Goal: Transaction & Acquisition: Purchase product/service

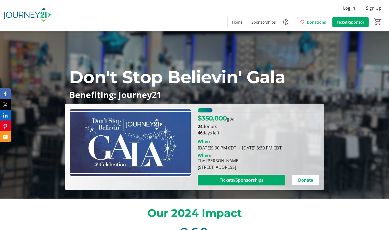
scroll to position [35, 0]
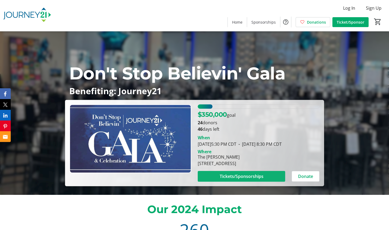
click at [268, 178] on span at bounding box center [241, 176] width 87 height 13
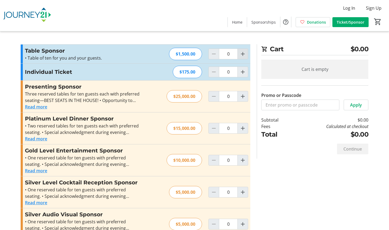
click at [244, 55] on mat-icon "Increment by one" at bounding box center [243, 54] width 6 height 6
type input "1"
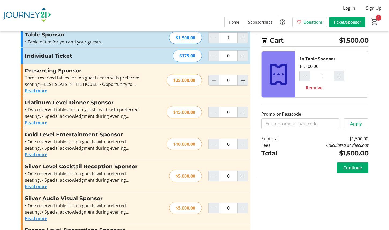
scroll to position [48, 0]
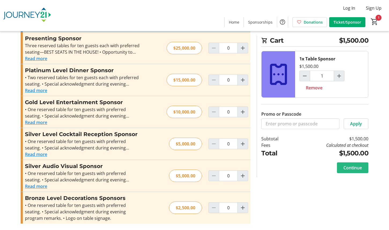
click at [360, 169] on span "Continue" at bounding box center [352, 167] width 19 height 6
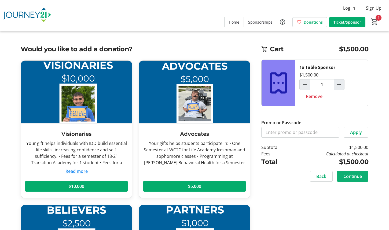
click at [354, 178] on span "Continue" at bounding box center [352, 176] width 19 height 6
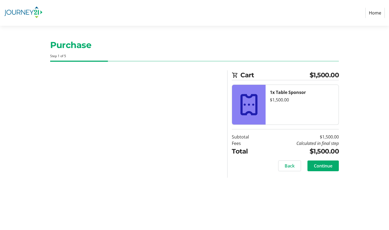
select select "US"
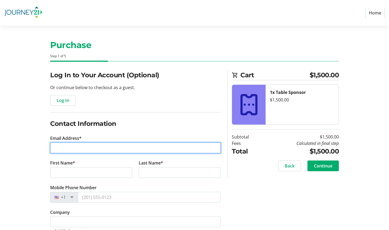
click at [58, 146] on input "Email Address*" at bounding box center [135, 147] width 171 height 11
type input "[EMAIL_ADDRESS][DOMAIN_NAME]"
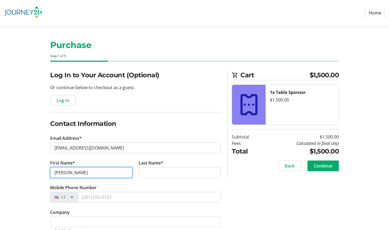
type input "[PERSON_NAME]"
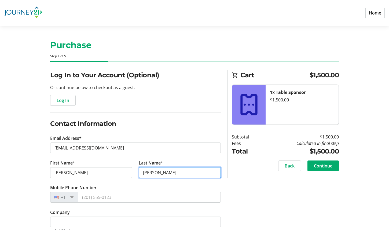
type input "[PERSON_NAME]"
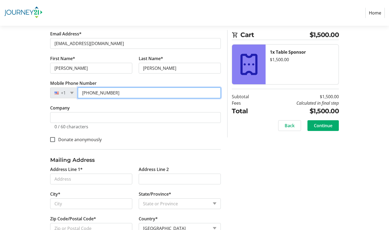
scroll to position [106, 0]
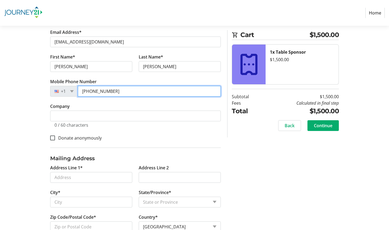
type input "[PHONE_NUMBER]"
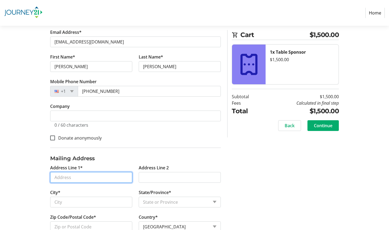
click at [82, 179] on input "Address Line 1*" at bounding box center [91, 177] width 82 height 11
type input "[STREET_ADDRESS][PERSON_NAME]"
type input "[GEOGRAPHIC_DATA]"
select select "WI"
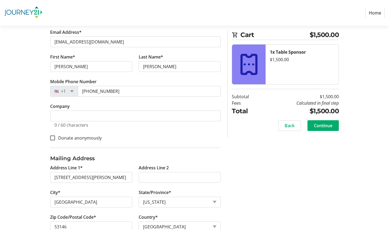
scroll to position [121, 0]
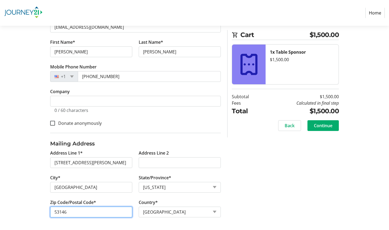
click at [71, 211] on input "53146" at bounding box center [91, 212] width 82 height 11
type input "53146-2557"
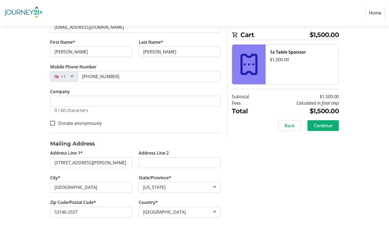
click at [330, 126] on span "Continue" at bounding box center [323, 125] width 19 height 6
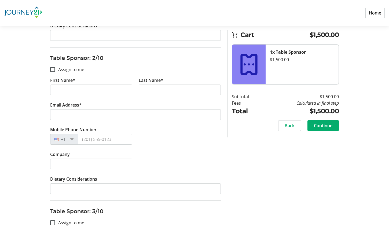
scroll to position [226, 0]
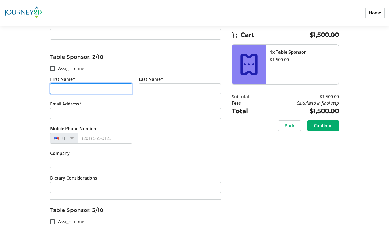
click at [121, 89] on input "First Name*" at bounding box center [91, 88] width 82 height 11
type input "[PERSON_NAME]"
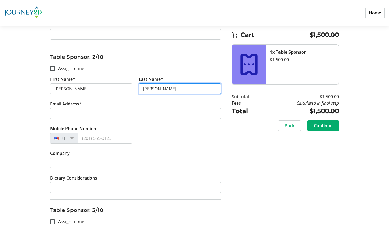
type input "[PERSON_NAME]"
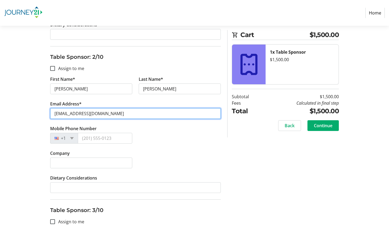
type input "[EMAIL_ADDRESS][DOMAIN_NAME]"
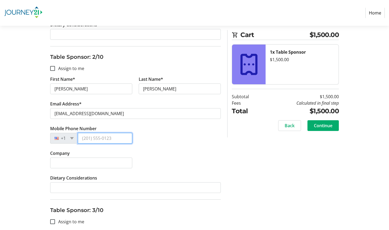
click at [108, 136] on input "Mobile Phone Number" at bounding box center [105, 138] width 54 height 11
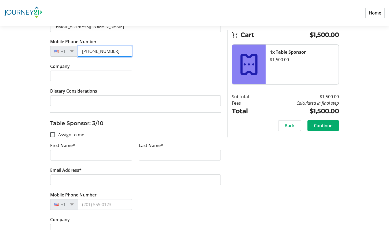
scroll to position [313, 0]
type input "[PHONE_NUMBER]"
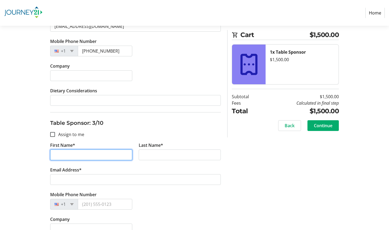
click at [85, 155] on input "First Name*" at bounding box center [91, 154] width 82 height 11
type input "[PERSON_NAME]"
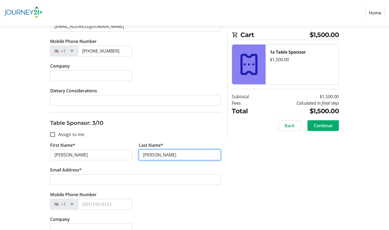
type input "[PERSON_NAME]"
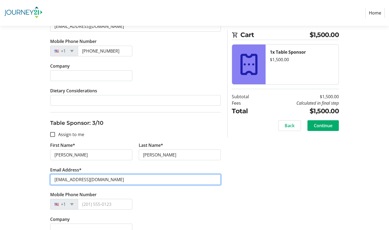
type input "[EMAIL_ADDRESS][DOMAIN_NAME]"
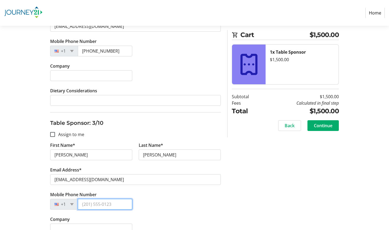
click at [89, 207] on input "Mobile Phone Number" at bounding box center [105, 204] width 54 height 11
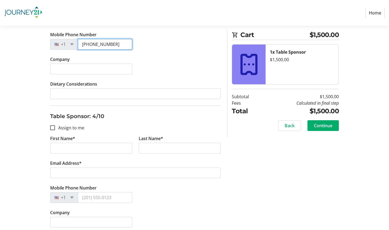
scroll to position [477, 0]
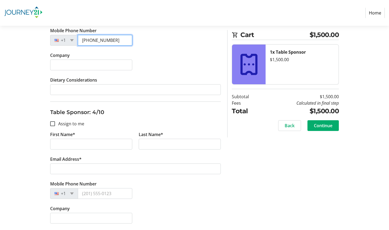
type input "[PHONE_NUMBER]"
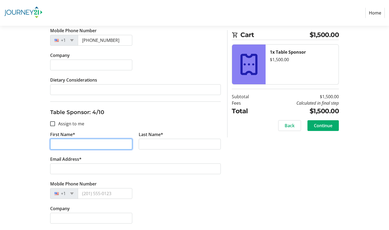
click at [91, 147] on input "First Name*" at bounding box center [91, 144] width 82 height 11
type input "[PERSON_NAME]"
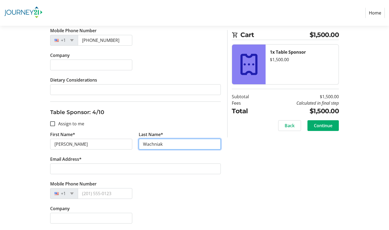
type input "Wachniak"
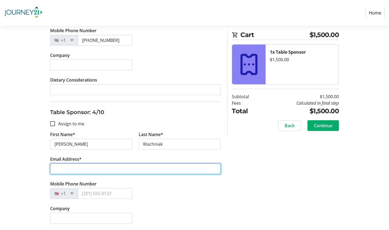
click at [89, 167] on input "Email Address*" at bounding box center [135, 168] width 171 height 11
type input "[PERSON_NAME][EMAIL_ADDRESS][DOMAIN_NAME]"
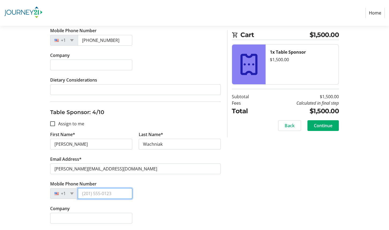
click at [106, 193] on input "Mobile Phone Number" at bounding box center [105, 193] width 54 height 11
paste input "[PHONE_NUMBER]"
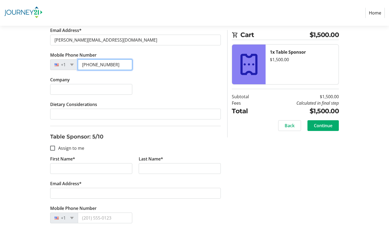
scroll to position [606, 0]
type input "[PHONE_NUMBER]"
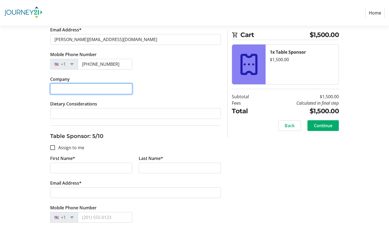
click at [104, 88] on input "Company" at bounding box center [91, 88] width 82 height 11
type input "Life Navigators"
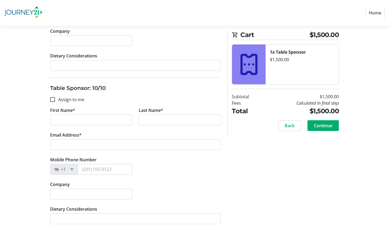
scroll to position [1420, 0]
type input "Gluten intolerant"
click at [334, 127] on span at bounding box center [322, 125] width 31 height 13
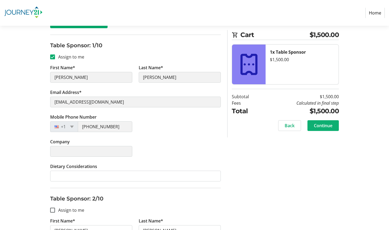
scroll to position [0, 0]
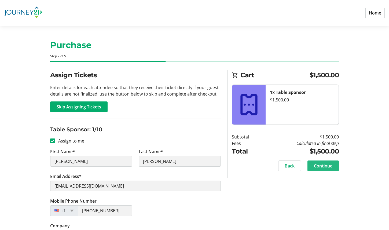
click at [330, 167] on span "Continue" at bounding box center [323, 166] width 19 height 6
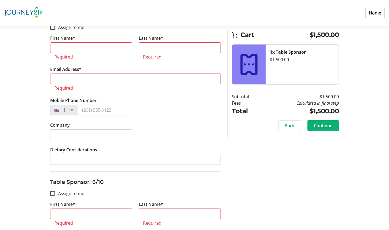
scroll to position [727, 0]
click at [330, 125] on span "Continue" at bounding box center [323, 125] width 19 height 6
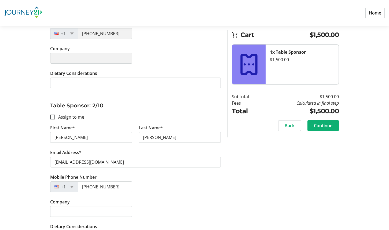
scroll to position [0, 0]
